Goal: Information Seeking & Learning: Learn about a topic

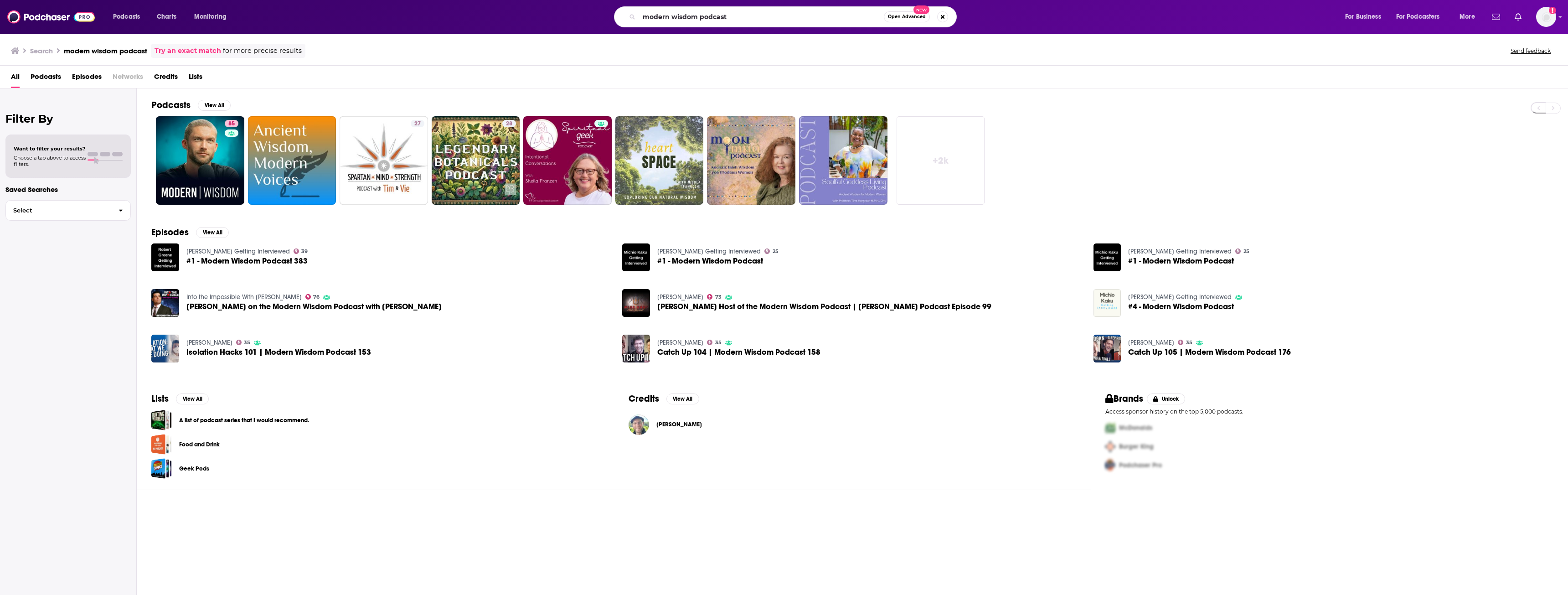
drag, startPoint x: 0, startPoint y: 0, endPoint x: 700, endPoint y: 12, distance: 700.1
click at [700, 12] on input "modern wisdom podcast" at bounding box center [761, 16] width 245 height 15
type input "the ultimate dish"
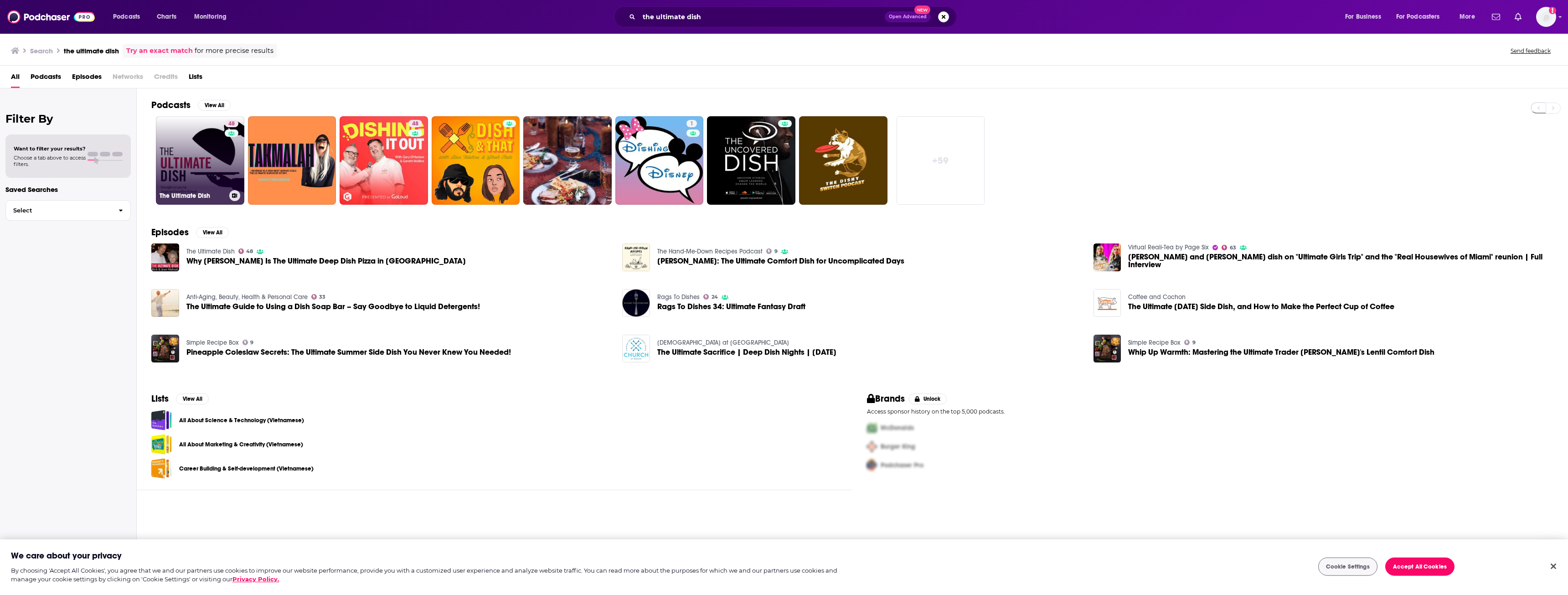
click at [170, 149] on link "48 The Ultimate Dish" at bounding box center [200, 160] width 88 height 88
